Goal: Information Seeking & Learning: Learn about a topic

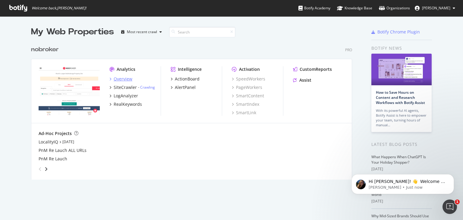
click at [110, 79] on icon "grid" at bounding box center [111, 79] width 2 height 3
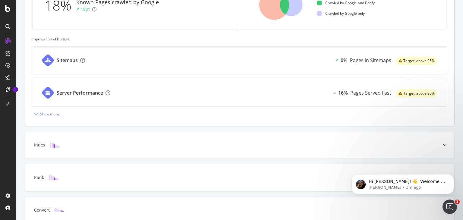
scroll to position [266, 0]
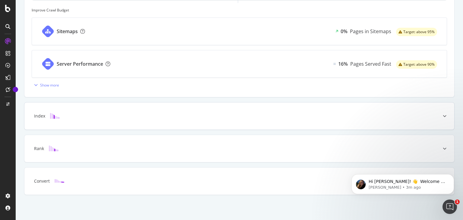
click at [442, 114] on div at bounding box center [444, 116] width 19 height 27
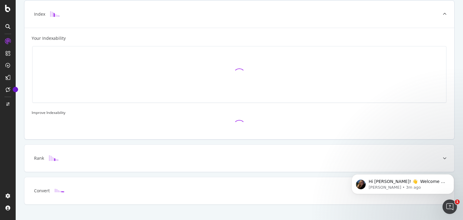
scroll to position [105, 0]
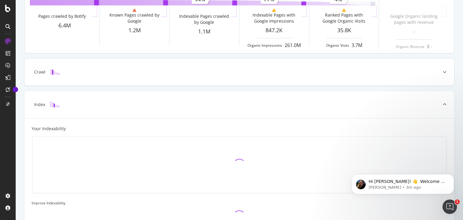
click at [443, 72] on icon at bounding box center [445, 72] width 4 height 4
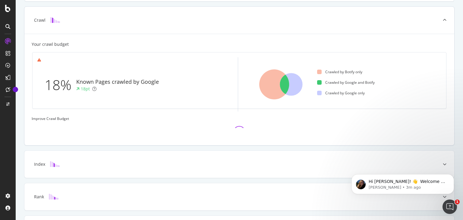
scroll to position [163, 0]
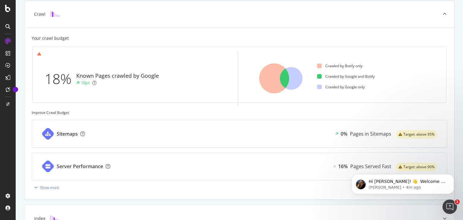
click at [319, 133] on div "Sitemaps 0% Pages in Sitemaps Target: above 95%" at bounding box center [239, 133] width 415 height 27
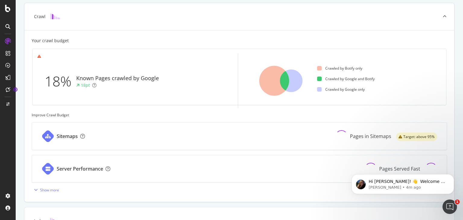
scroll to position [211, 0]
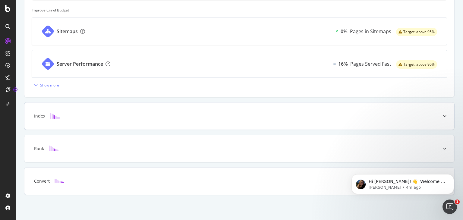
click at [440, 117] on div at bounding box center [444, 116] width 19 height 27
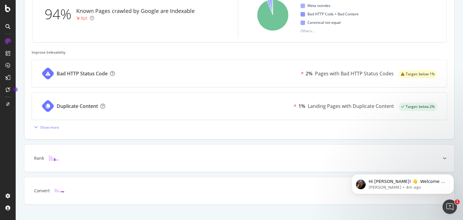
scroll to position [266, 0]
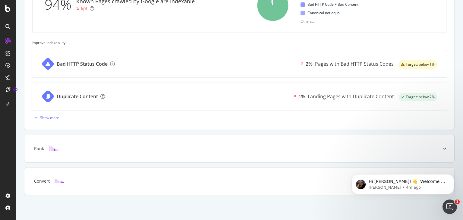
click at [443, 148] on icon at bounding box center [445, 149] width 4 height 4
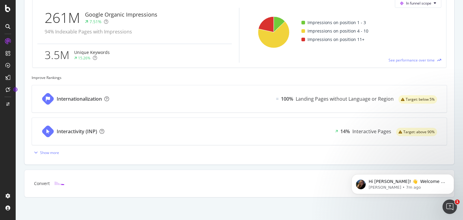
scroll to position [295, 0]
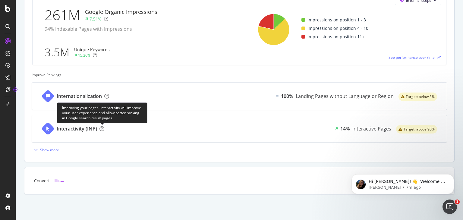
click at [104, 128] on icon at bounding box center [102, 128] width 5 height 5
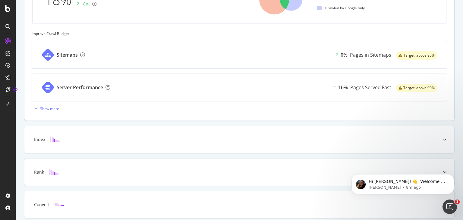
scroll to position [266, 0]
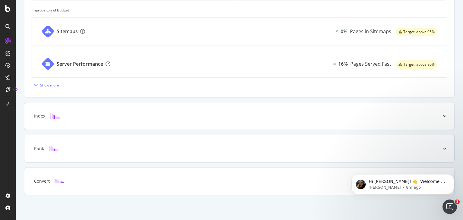
click at [443, 147] on icon at bounding box center [445, 149] width 4 height 4
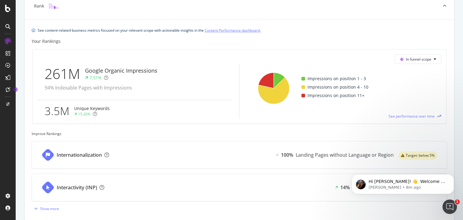
scroll to position [205, 0]
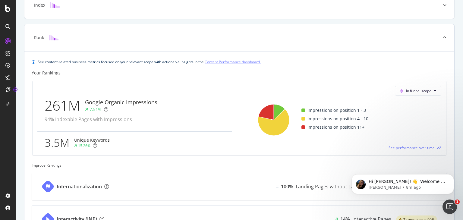
click at [443, 36] on icon at bounding box center [445, 38] width 4 height 4
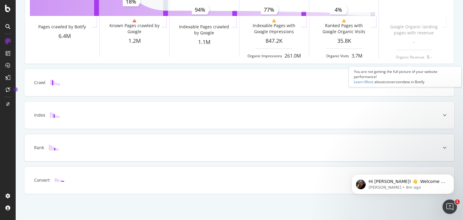
scroll to position [94, 0]
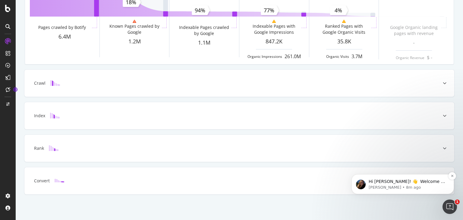
click at [433, 194] on div "Hi [PERSON_NAME]! 👋 Welcome to Botify chat support! Have a question? Reply to t…" at bounding box center [403, 184] width 103 height 20
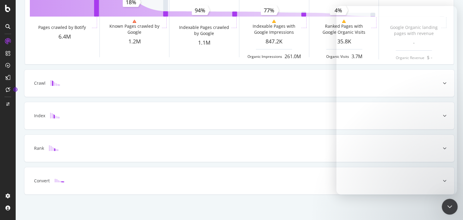
click at [444, 200] on div "Close Intercom Messenger" at bounding box center [449, 206] width 14 height 14
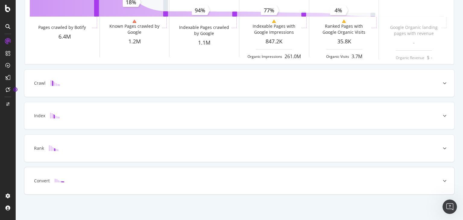
click at [443, 179] on icon at bounding box center [445, 181] width 4 height 4
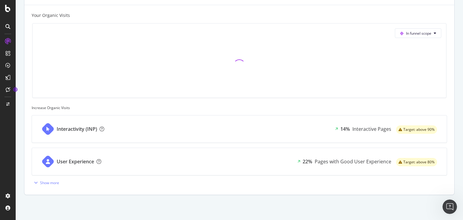
scroll to position [193, 0]
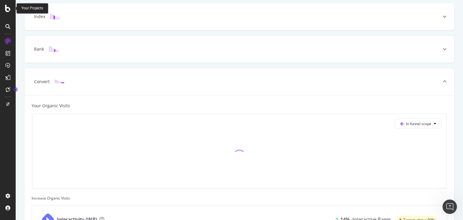
click at [11, 8] on div at bounding box center [8, 8] width 14 height 7
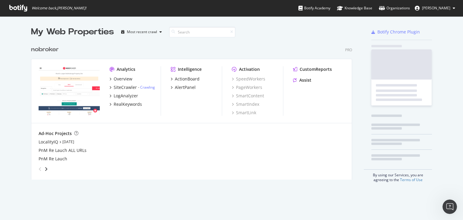
scroll to position [215, 454]
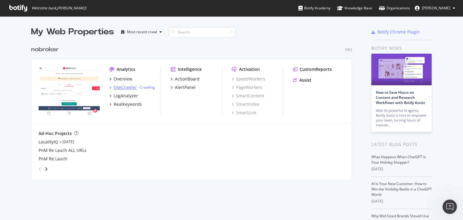
click at [123, 89] on div "SiteCrawler" at bounding box center [125, 87] width 23 height 6
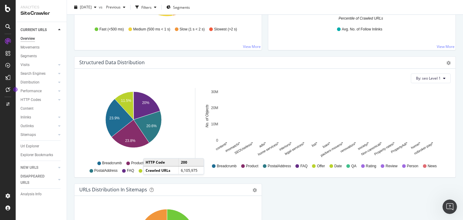
scroll to position [654, 0]
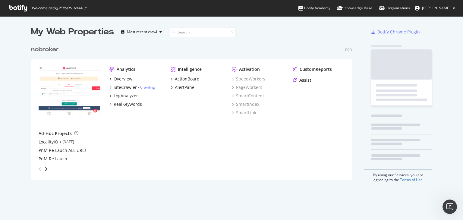
scroll to position [215, 454]
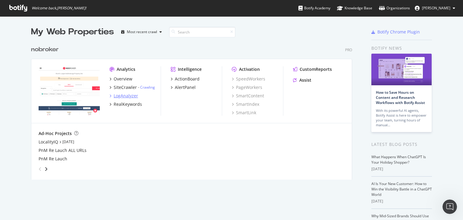
click at [129, 97] on div "LogAnalyzer" at bounding box center [126, 96] width 24 height 6
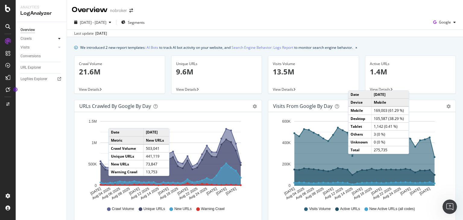
click at [60, 39] on icon at bounding box center [59, 39] width 2 height 4
click at [48, 47] on div "Daily Distribution" at bounding box center [37, 47] width 28 height 6
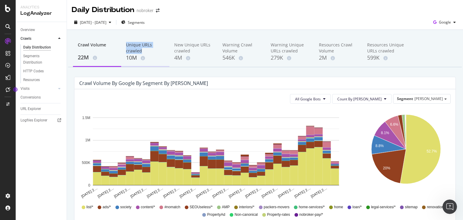
drag, startPoint x: 125, startPoint y: 40, endPoint x: 146, endPoint y: 52, distance: 23.8
click at [146, 52] on div "Unique URLs crawled 10M" at bounding box center [145, 52] width 48 height 30
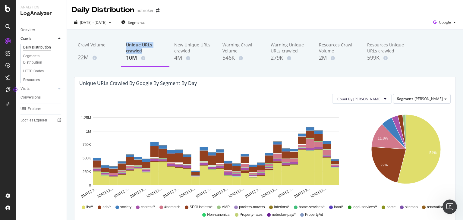
click at [163, 53] on div "Unique URLs crawled" at bounding box center [145, 48] width 39 height 12
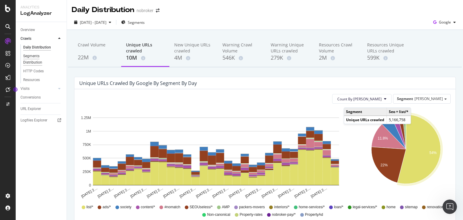
click at [37, 58] on div "Segments Distribution" at bounding box center [39, 59] width 33 height 13
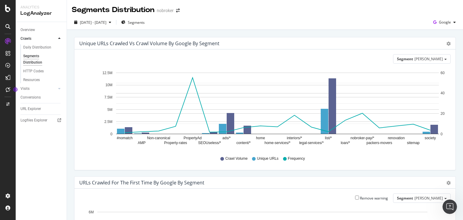
drag, startPoint x: 108, startPoint y: 160, endPoint x: 230, endPoint y: 175, distance: 122.2
click at [230, 175] on div "Unique URLs Crawled vs Crawl Volume by google by Segment Chart (by Value) Table…" at bounding box center [265, 106] width 388 height 139
click at [35, 72] on div "HTTP Codes" at bounding box center [33, 71] width 21 height 6
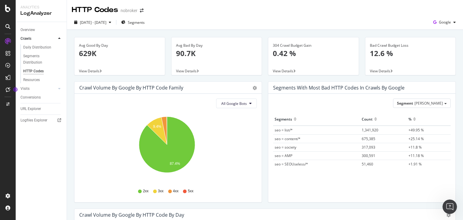
click at [102, 70] on icon at bounding box center [101, 71] width 2 height 4
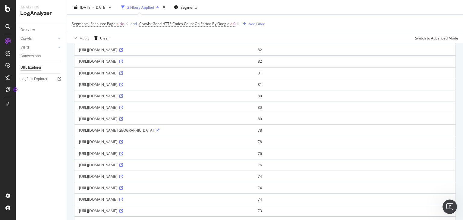
scroll to position [520, 0]
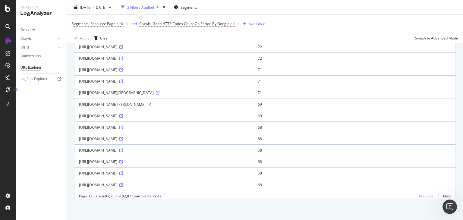
drag, startPoint x: 462, startPoint y: 106, endPoint x: 8, endPoint y: 10, distance: 464.1
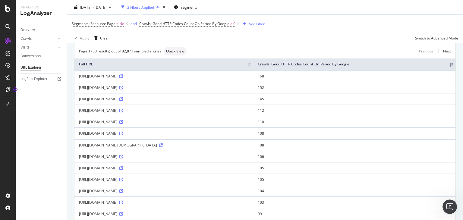
scroll to position [0, 0]
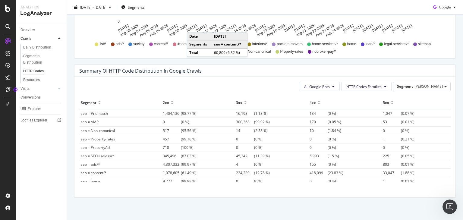
scroll to position [403, 0]
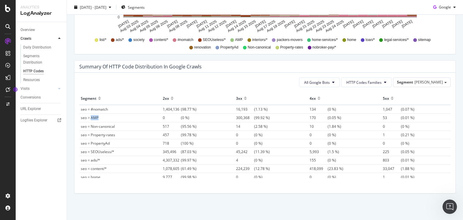
drag, startPoint x: 100, startPoint y: 117, endPoint x: 91, endPoint y: 118, distance: 9.2
click at [91, 118] on td "seo = AMP" at bounding box center [120, 118] width 82 height 8
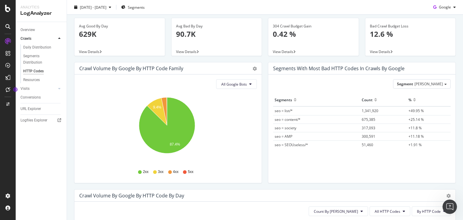
scroll to position [0, 0]
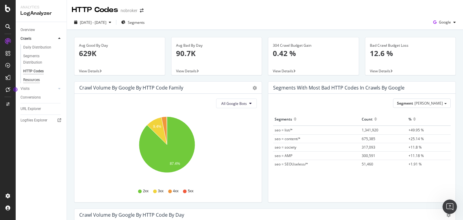
click at [33, 80] on div "Resources" at bounding box center [31, 80] width 17 height 6
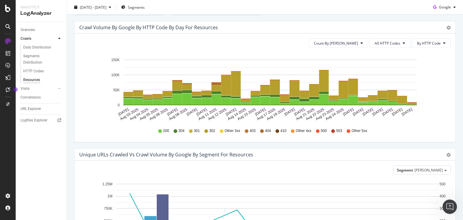
scroll to position [149, 0]
